Goal: Book appointment/travel/reservation

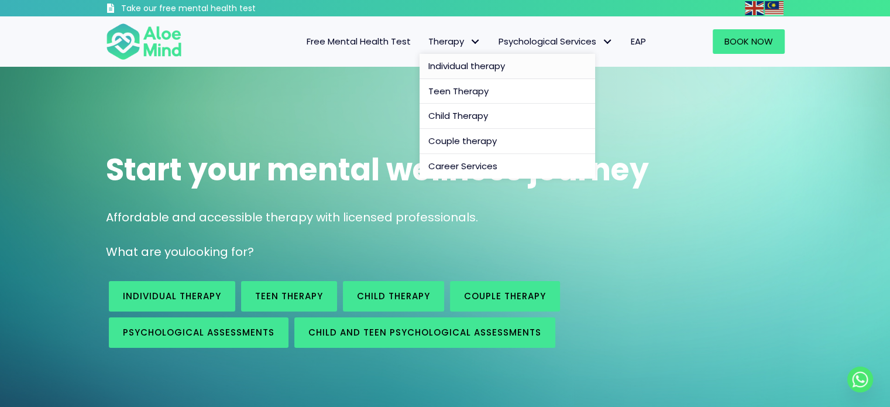
click at [456, 64] on span "Individual therapy" at bounding box center [466, 66] width 77 height 12
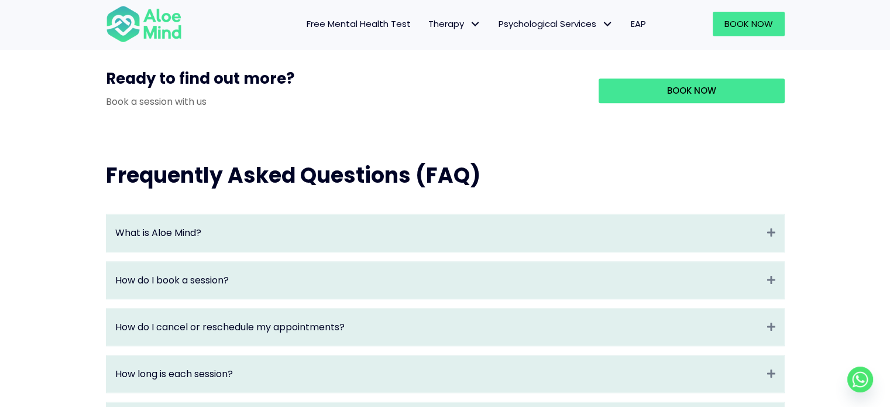
scroll to position [1125, 0]
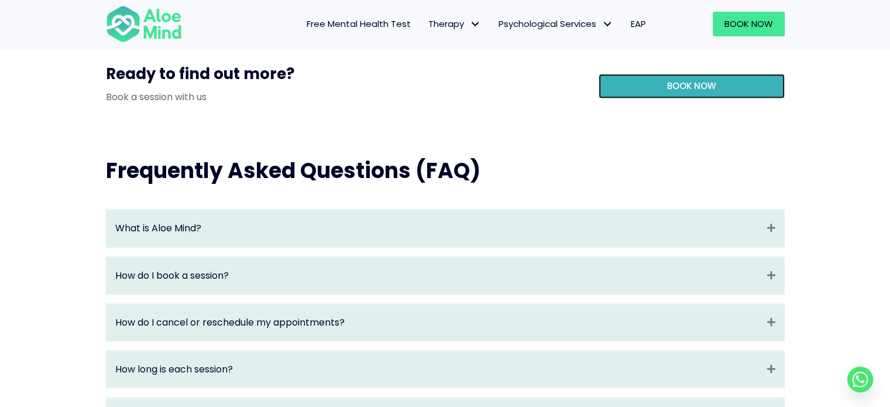
click at [685, 92] on span "Book Now" at bounding box center [691, 86] width 49 height 12
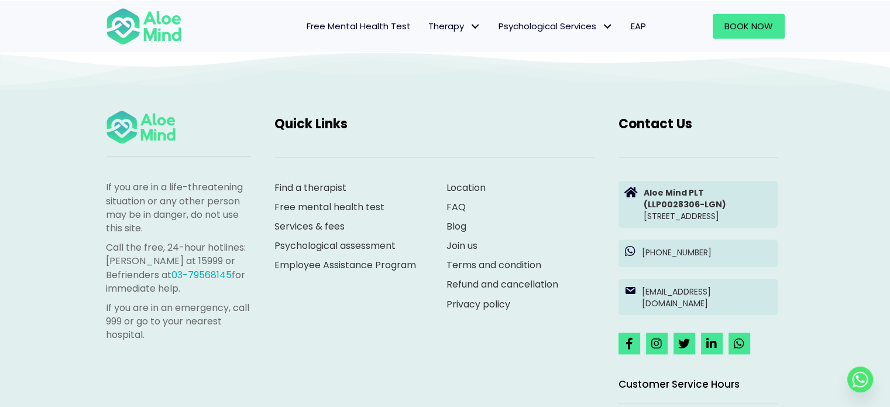
scroll to position [5433, 0]
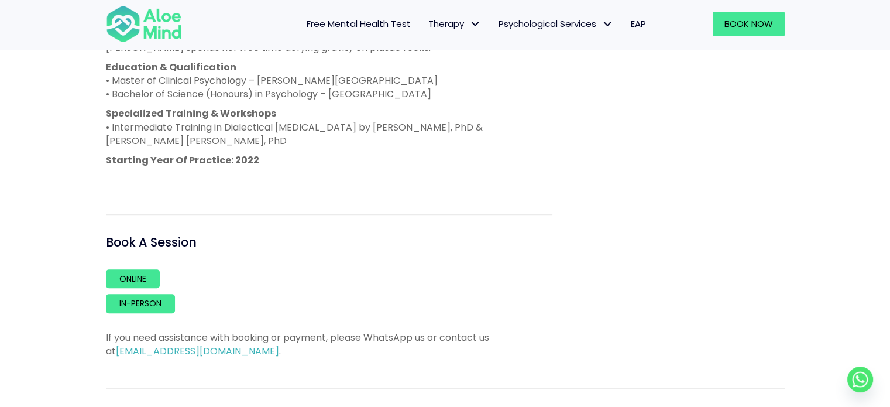
scroll to position [760, 0]
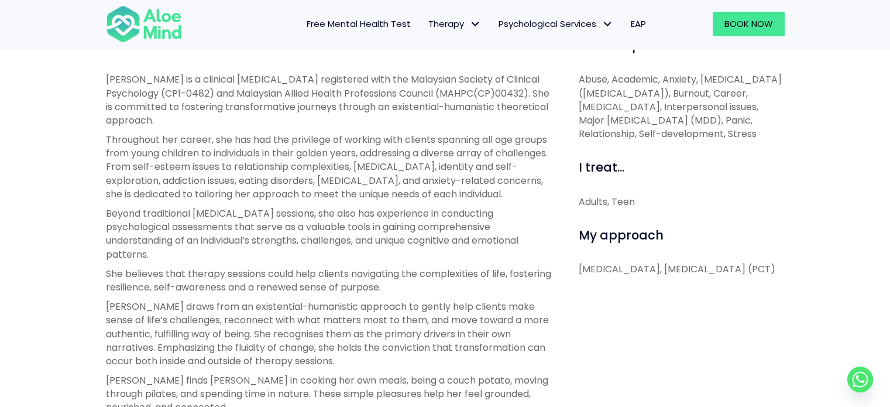
scroll to position [458, 0]
